Goal: Information Seeking & Learning: Learn about a topic

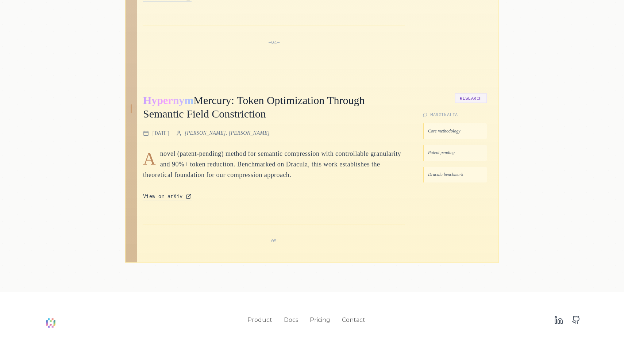
scroll to position [1056, 0]
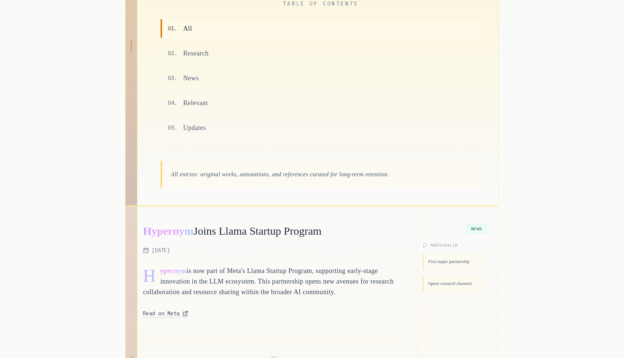
scroll to position [0, 0]
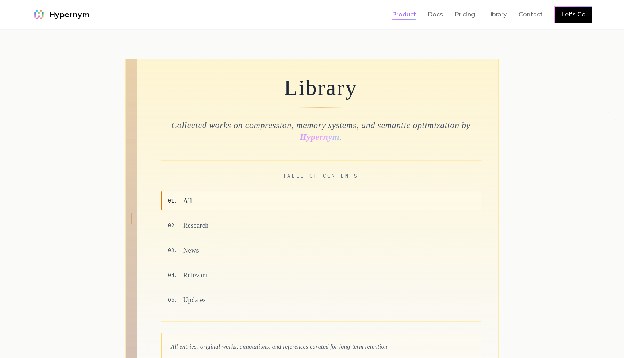
click at [407, 11] on link "Product" at bounding box center [404, 14] width 24 height 9
click at [12, 125] on div at bounding box center [312, 204] width 624 height 349
click at [54, 18] on span "Hypernym" at bounding box center [69, 14] width 40 height 10
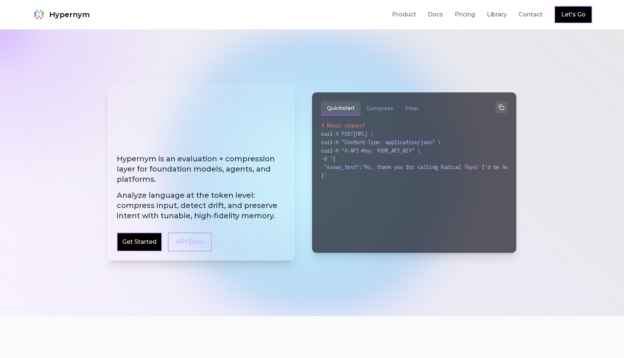
click at [59, 13] on span "Hypernym" at bounding box center [69, 14] width 40 height 10
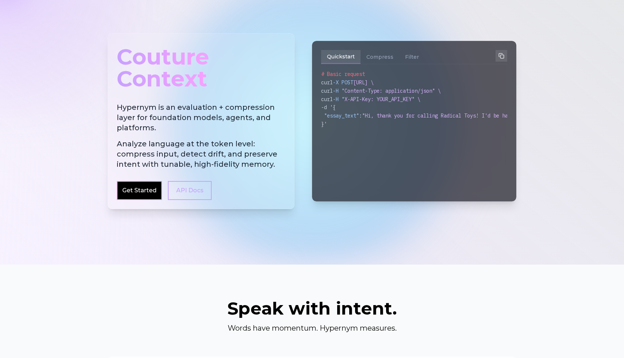
scroll to position [47, 0]
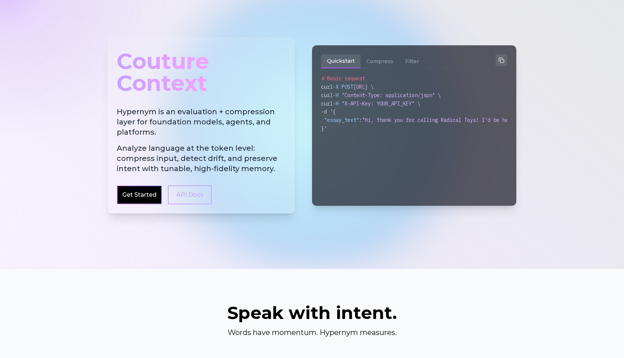
drag, startPoint x: 188, startPoint y: 114, endPoint x: 190, endPoint y: 120, distance: 6.6
click at [190, 120] on h2 "Hypernym is an evaluation + compression layer for foundation models, agents, an…" at bounding box center [201, 140] width 169 height 67
drag, startPoint x: 190, startPoint y: 132, endPoint x: 181, endPoint y: 108, distance: 25.1
click at [181, 113] on h2 "Hypernym is an evaluation + compression layer for foundation models, agents, an…" at bounding box center [201, 140] width 169 height 67
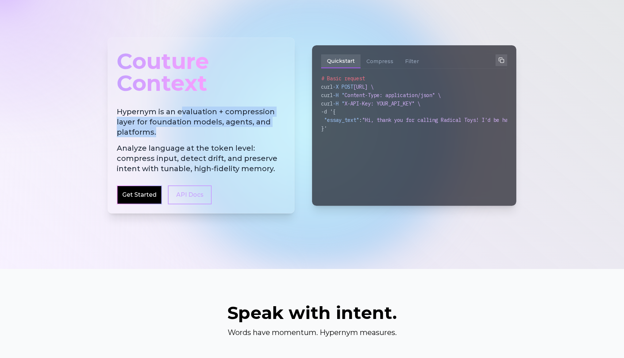
click at [180, 109] on h2 "Hypernym is an evaluation + compression layer for foundation models, agents, an…" at bounding box center [201, 140] width 169 height 67
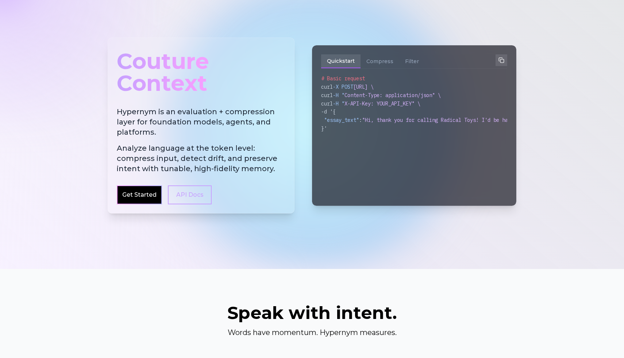
drag, startPoint x: 145, startPoint y: 140, endPoint x: 147, endPoint y: 124, distance: 15.8
click at [147, 129] on h2 "Hypernym is an evaluation + compression layer for foundation models, agents, an…" at bounding box center [201, 140] width 169 height 67
click at [147, 124] on h2 "Hypernym is an evaluation + compression layer for foundation models, agents, an…" at bounding box center [201, 140] width 169 height 67
click at [144, 132] on h2 "Hypernym is an evaluation + compression layer for foundation models, agents, an…" at bounding box center [201, 140] width 169 height 67
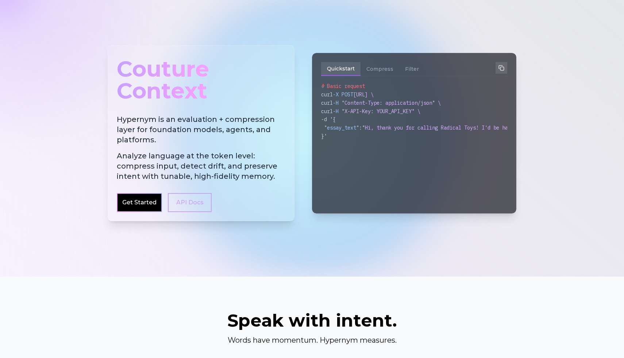
click at [189, 151] on span "Analyze language at the token level: compress input, detect drift, and preserve…" at bounding box center [201, 166] width 169 height 31
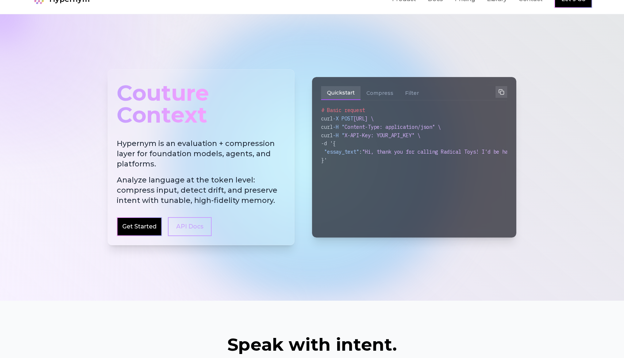
scroll to position [0, 0]
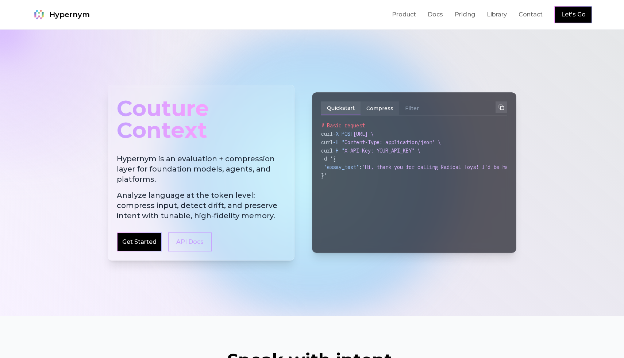
click at [367, 108] on button "Compress" at bounding box center [379, 108] width 39 height 14
click at [407, 108] on button "Filter" at bounding box center [412, 108] width 26 height 14
click at [375, 108] on button "Compress" at bounding box center [379, 108] width 39 height 14
click at [338, 104] on button "Quickstart" at bounding box center [340, 108] width 39 height 14
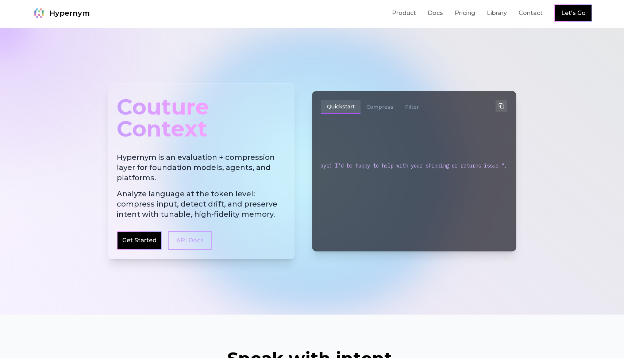
scroll to position [0, 166]
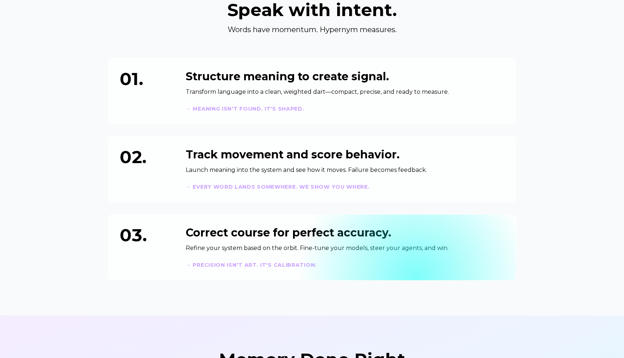
scroll to position [313, 0]
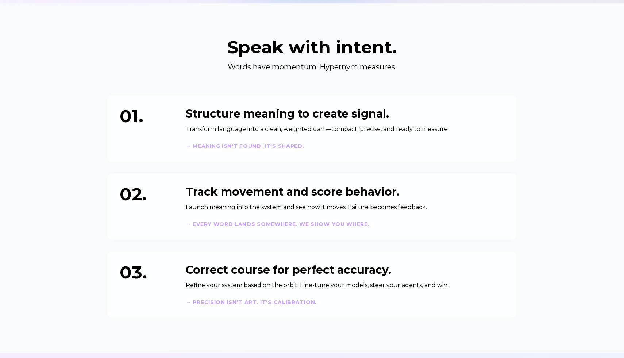
click at [532, 246] on section "Speak with intent. Words have momentum. Hypernym measures. 01. Structure meanin…" at bounding box center [312, 177] width 624 height 349
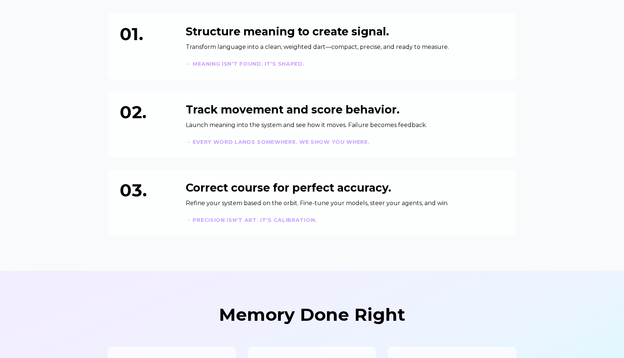
scroll to position [402, 0]
